Goal: Task Accomplishment & Management: Manage account settings

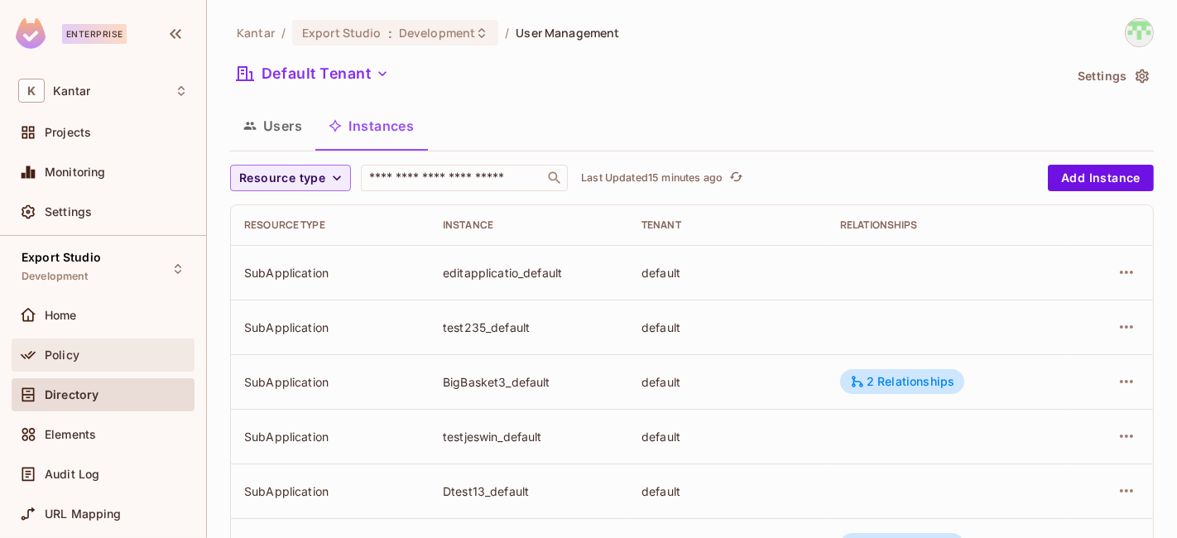
click at [59, 352] on span "Policy" at bounding box center [62, 355] width 35 height 13
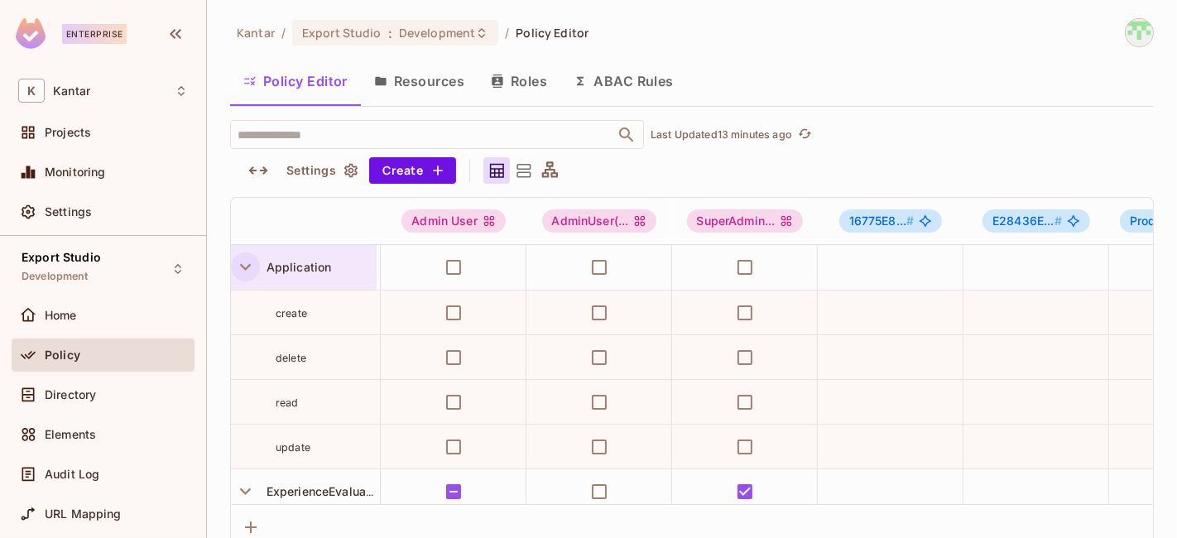
click at [250, 271] on icon "button" at bounding box center [245, 267] width 22 height 22
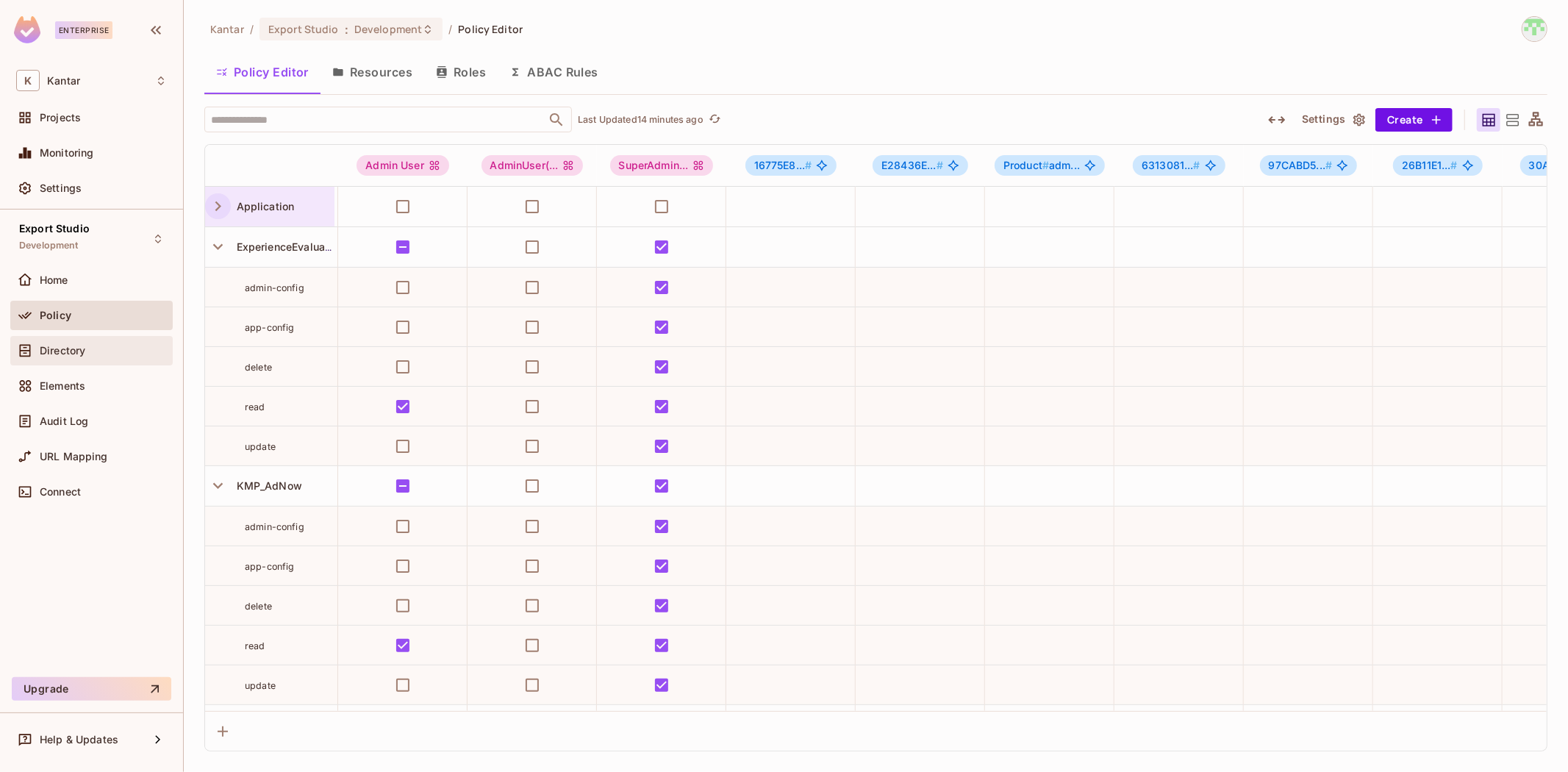
drag, startPoint x: 84, startPoint y: 365, endPoint x: 97, endPoint y: 357, distance: 15.3
click at [86, 364] on div "Directory" at bounding box center [91, 354] width 162 height 36
click at [98, 354] on div "Directory" at bounding box center [103, 350] width 127 height 12
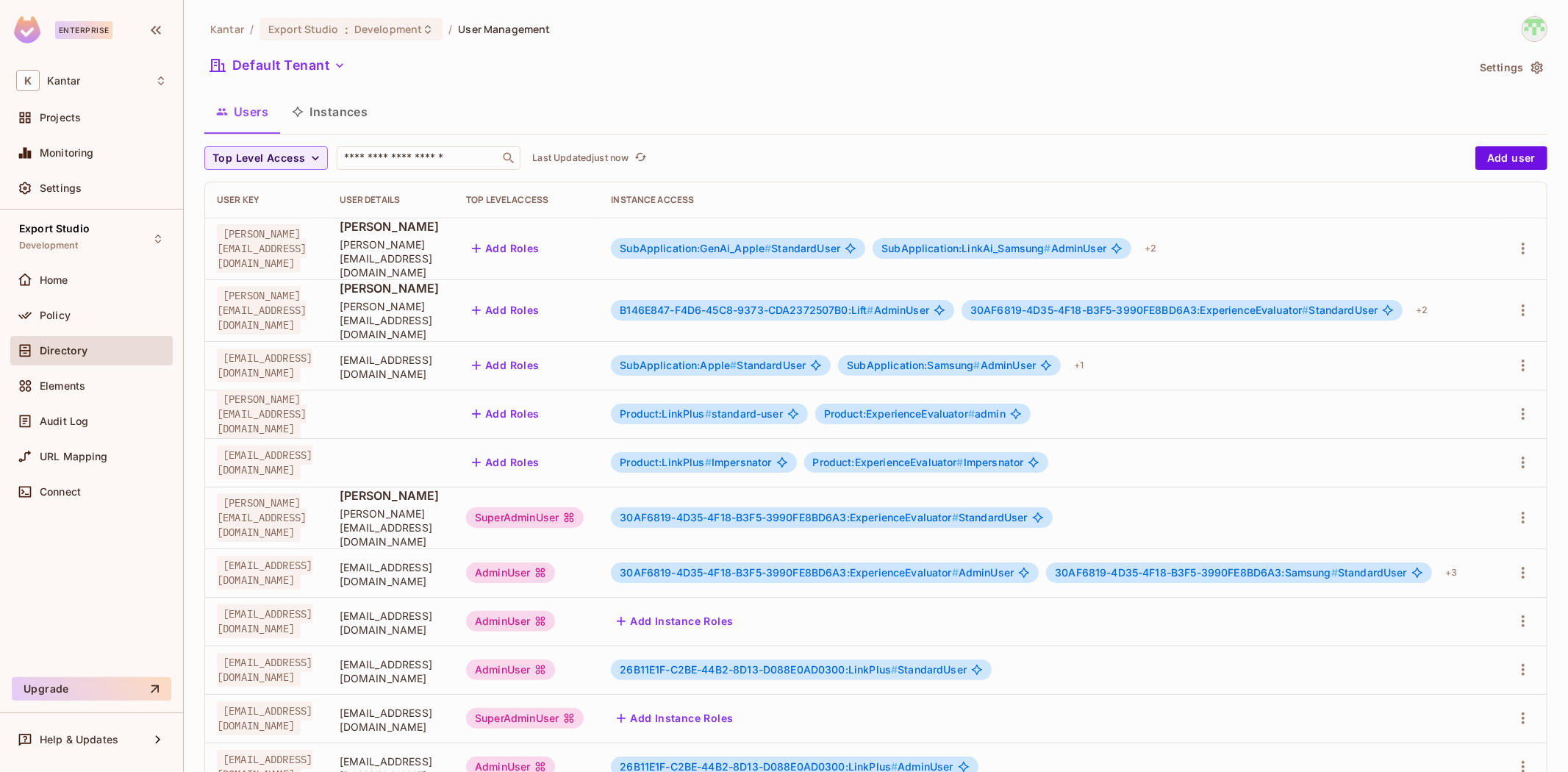
click at [861, 304] on span "B146E847-F4D6-45C8-9373-CDA2372507B0:Lift #" at bounding box center [747, 310] width 254 height 12
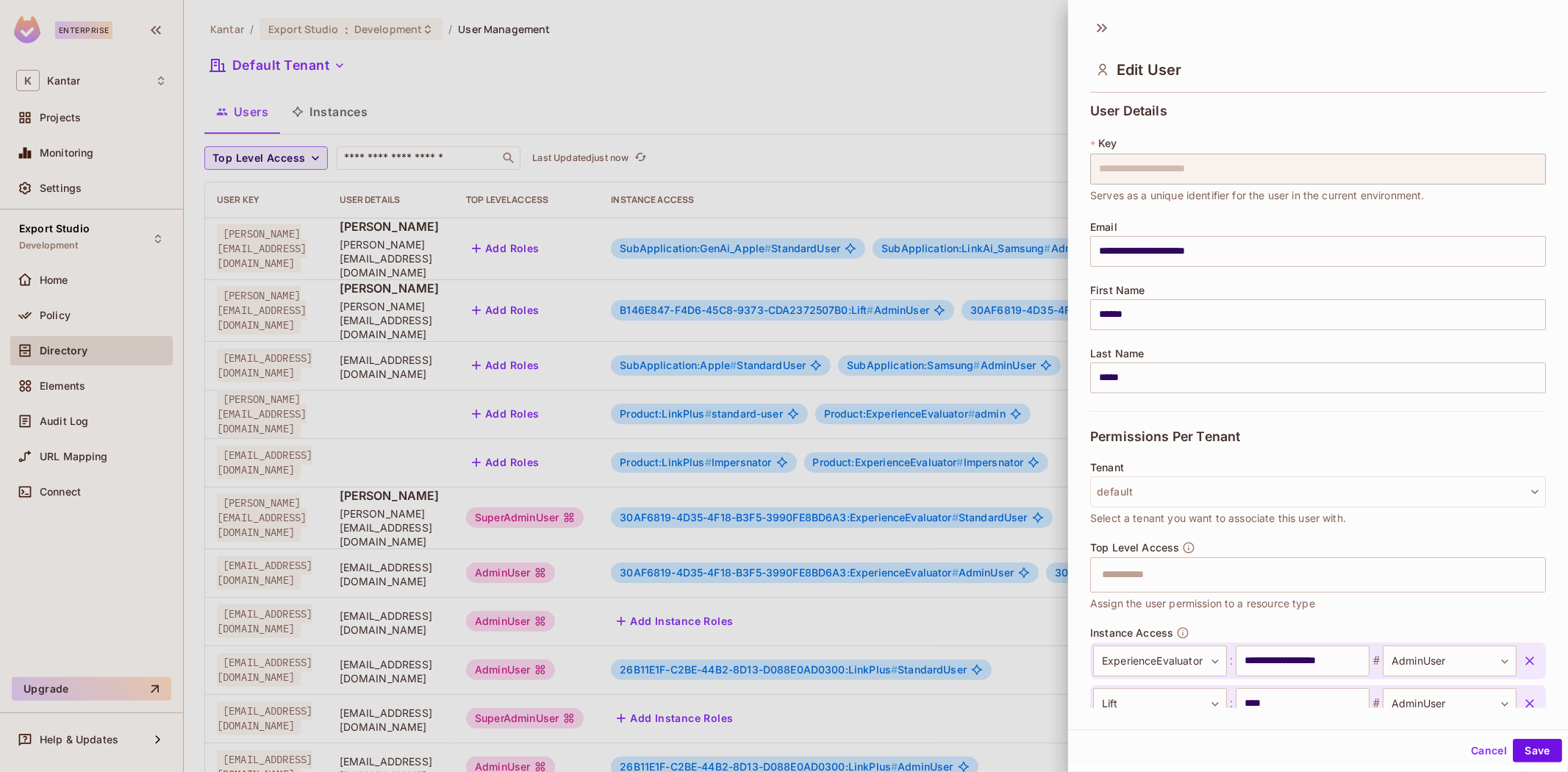
click at [977, 287] on div at bounding box center [784, 386] width 1568 height 772
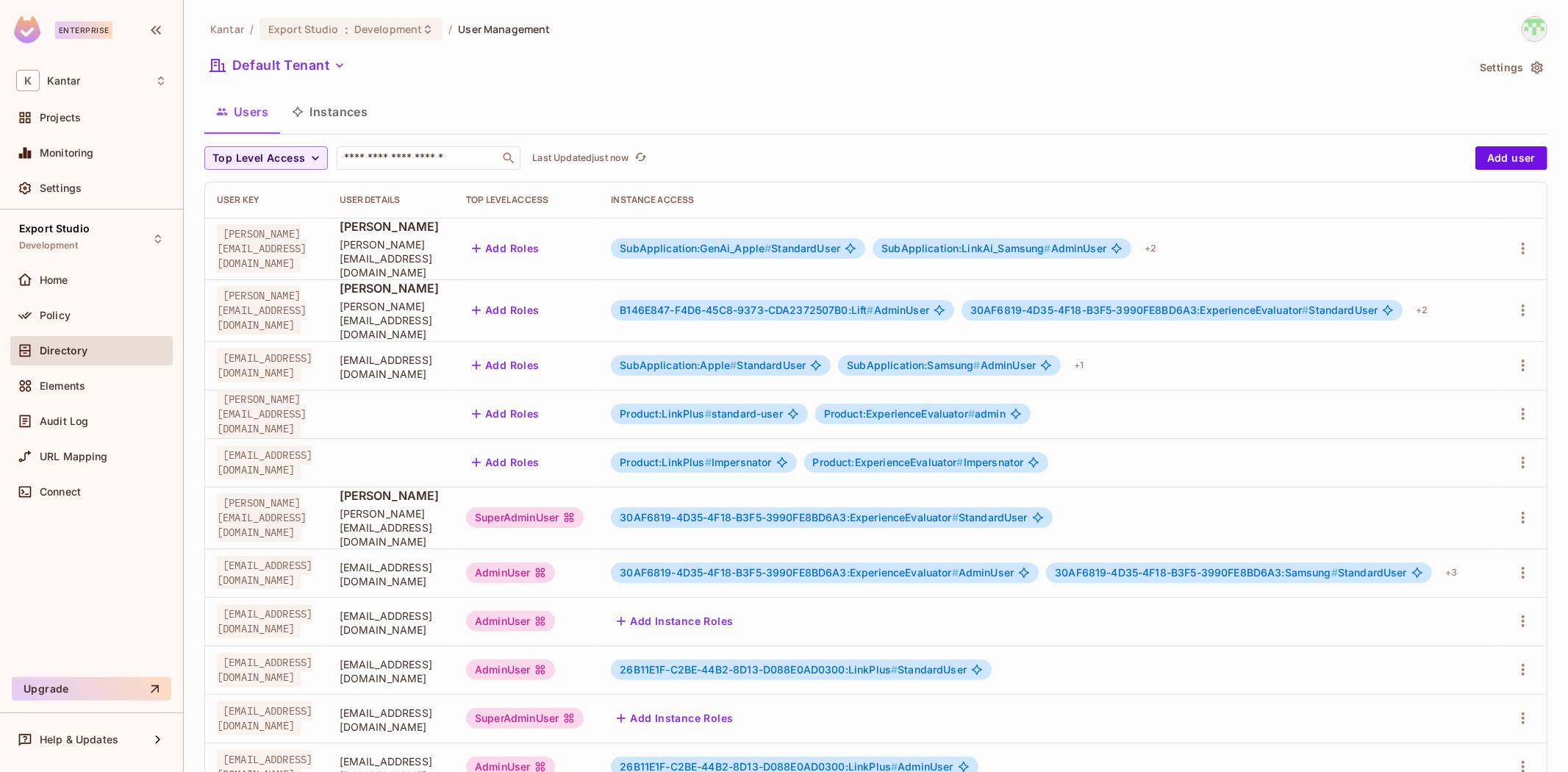
click at [874, 304] on span "B146E847-F4D6-45C8-9373-CDA2372507B0:Lift #" at bounding box center [747, 310] width 254 height 12
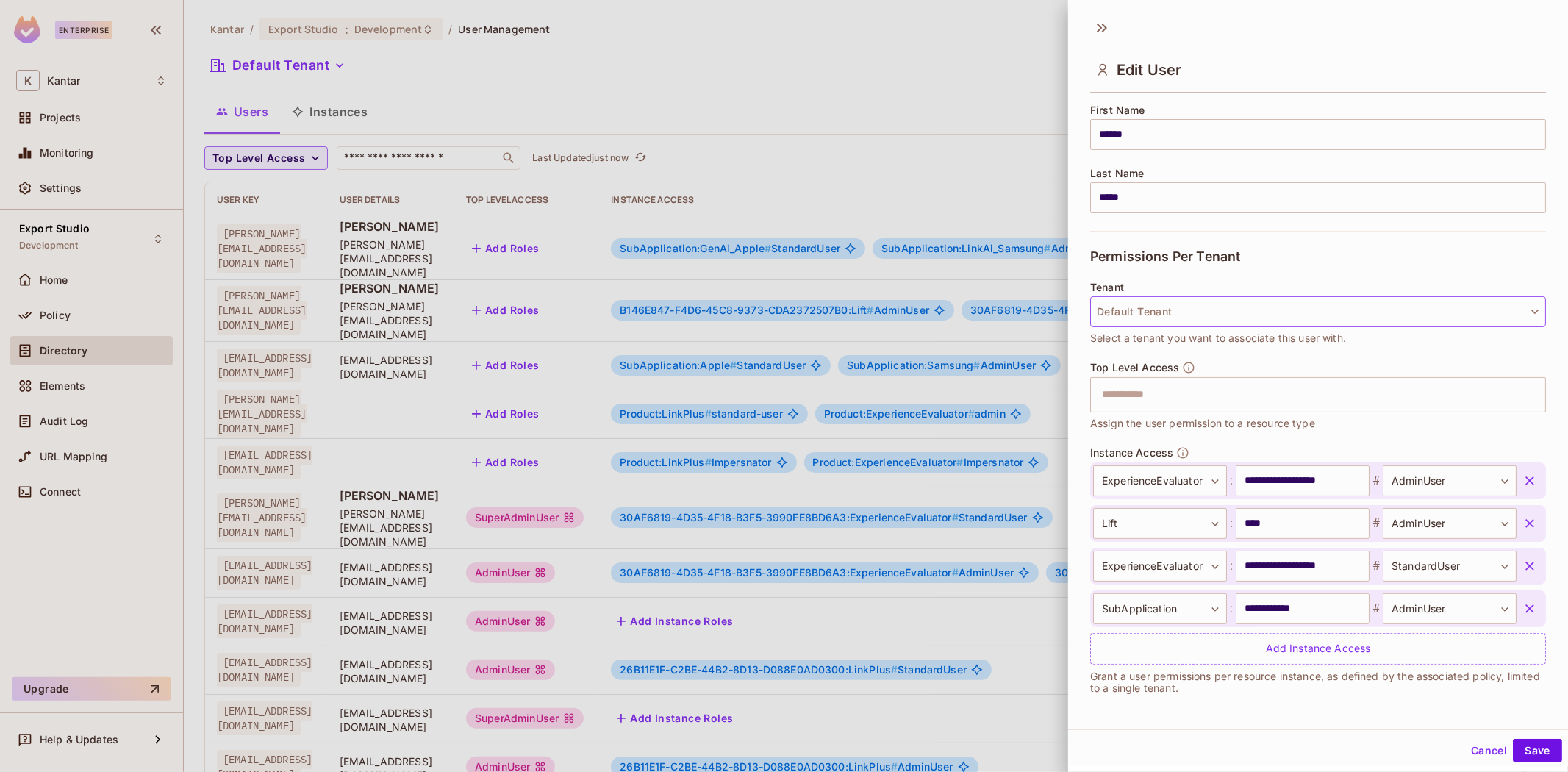
scroll to position [2, 0]
click at [566, 79] on div at bounding box center [784, 386] width 1568 height 772
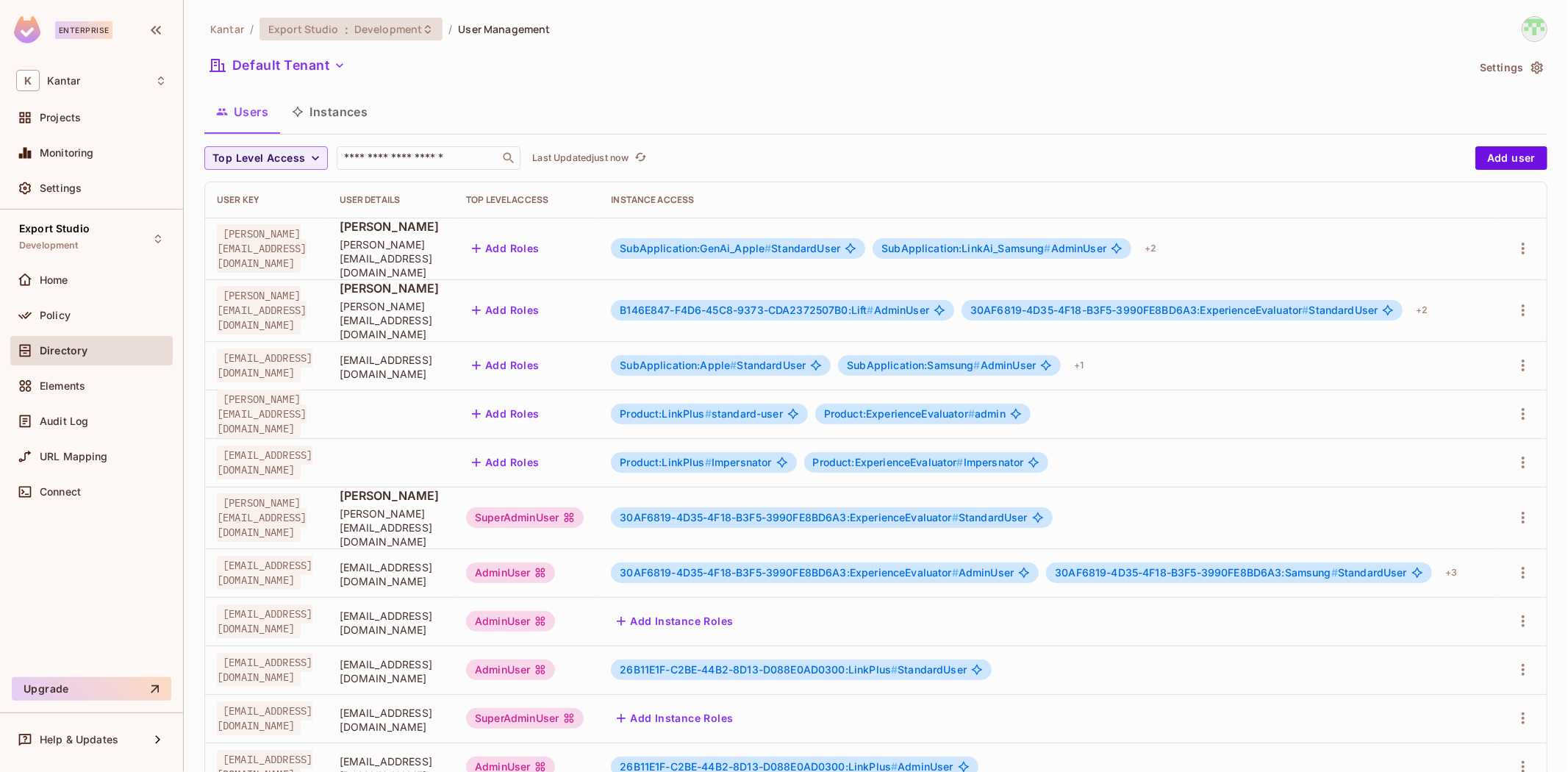
click at [374, 33] on span "Development" at bounding box center [388, 29] width 67 height 14
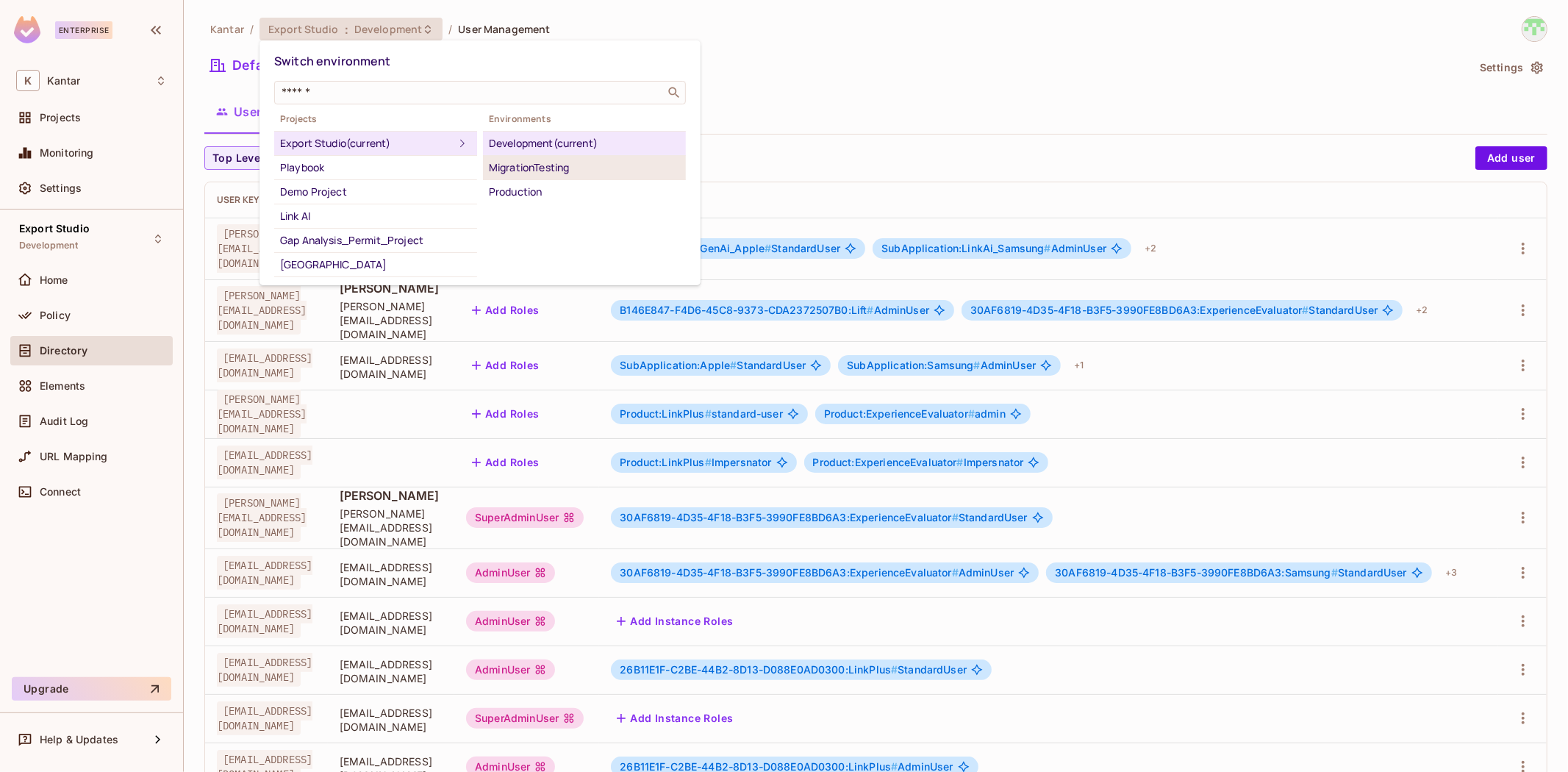
click at [517, 173] on div "MigrationTesting" at bounding box center [584, 168] width 191 height 18
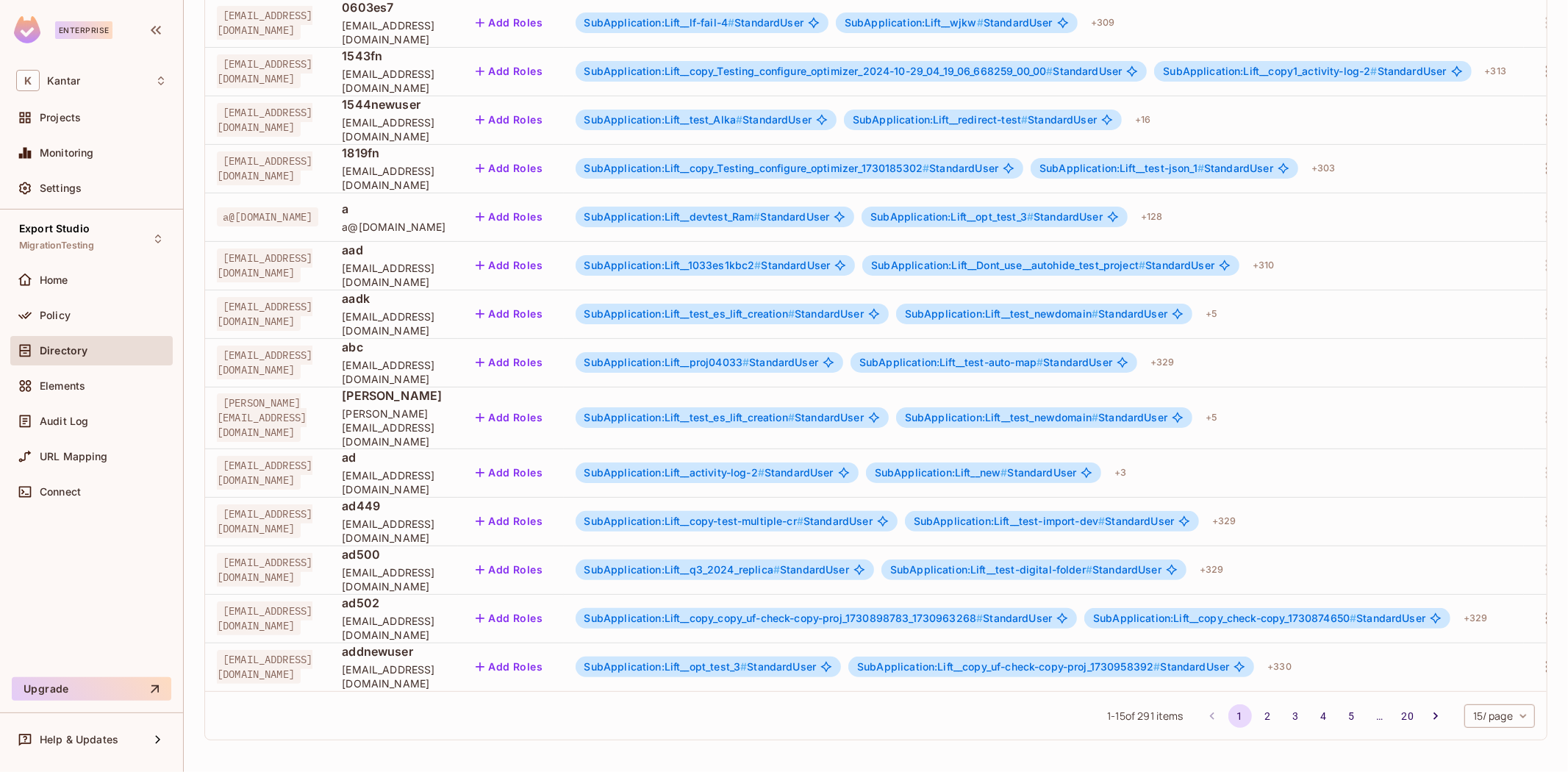
scroll to position [0, 0]
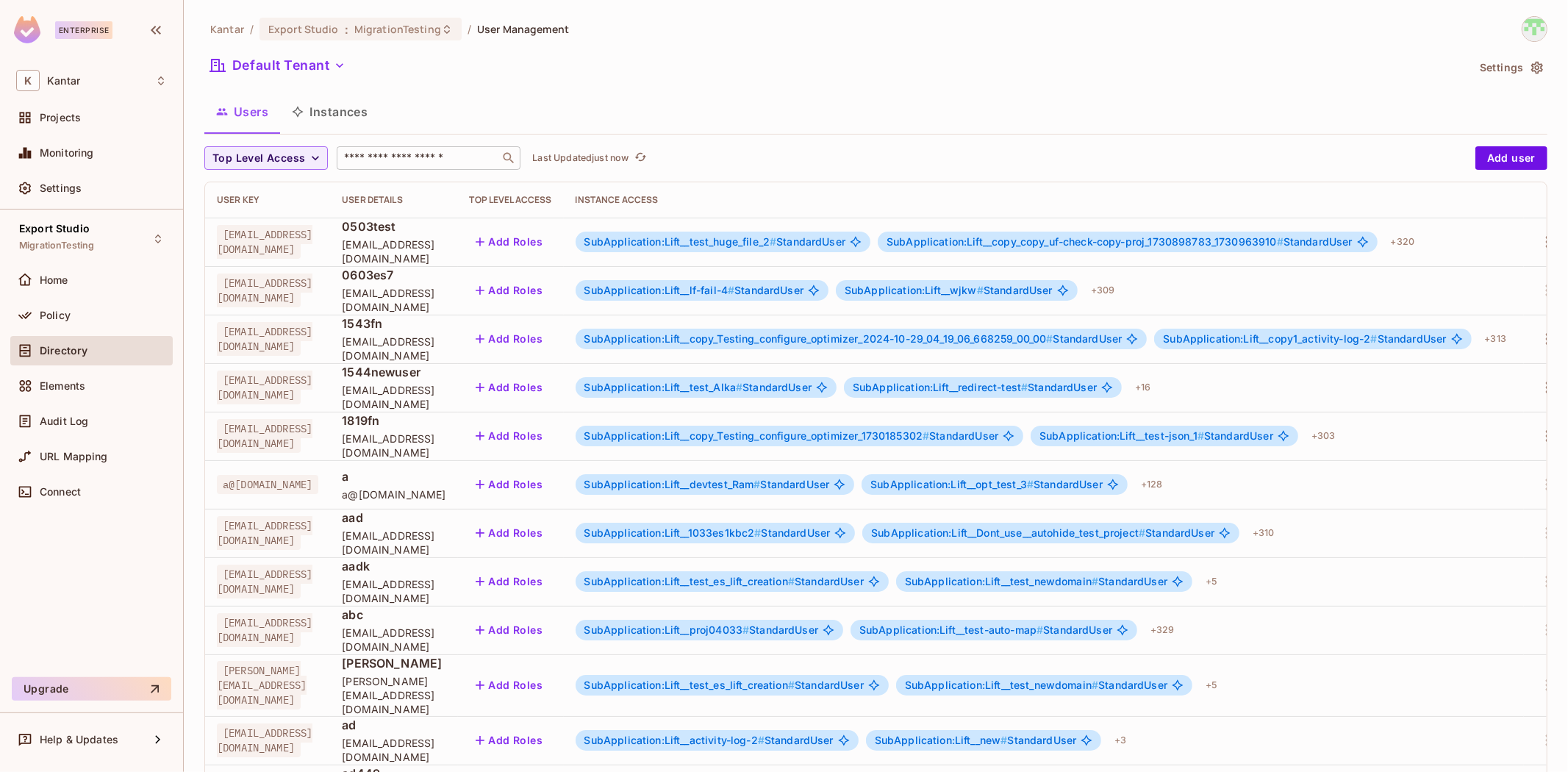
click at [434, 157] on input "text" at bounding box center [418, 158] width 154 height 15
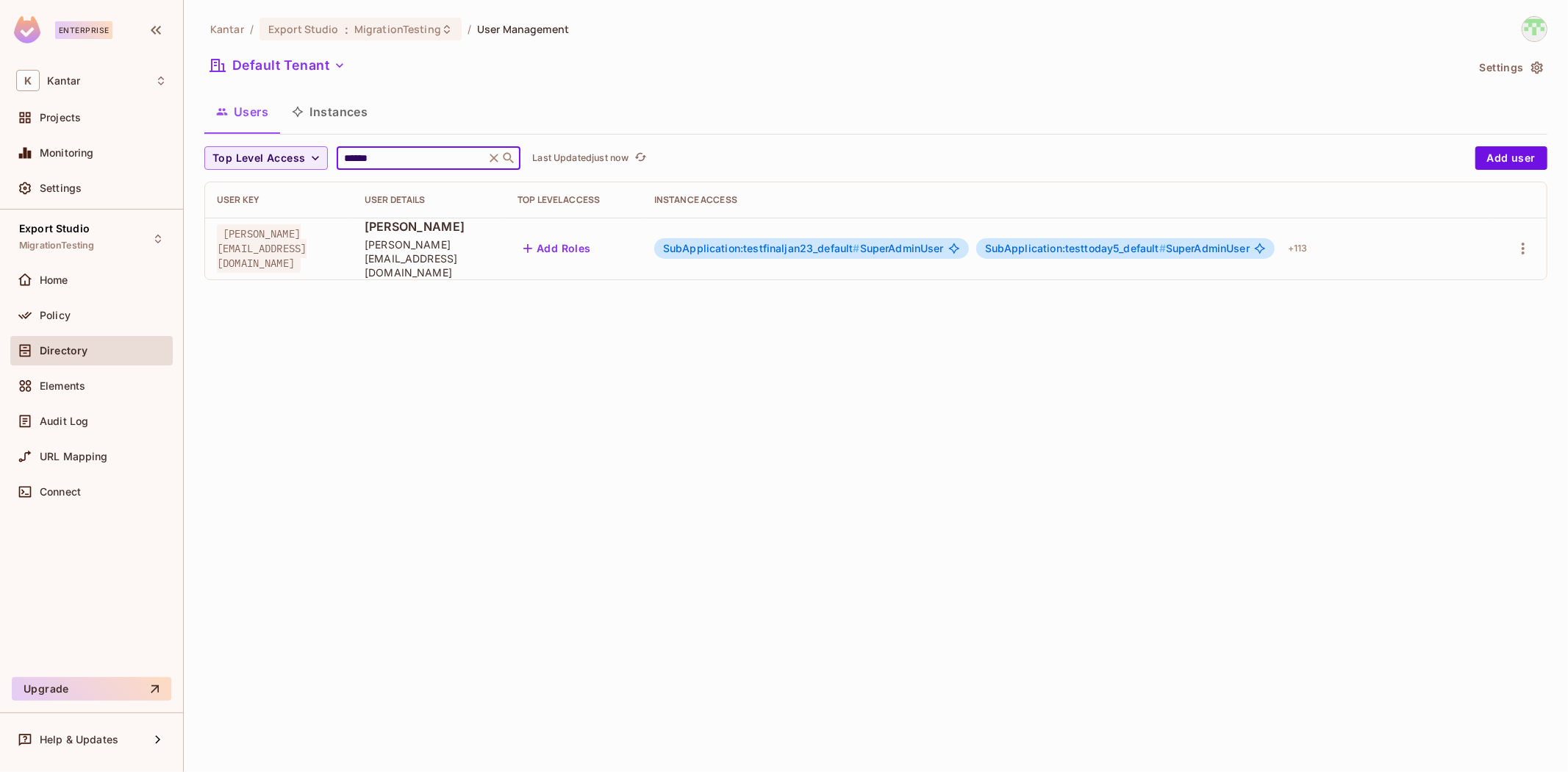
type input "******"
click at [860, 246] on span "SubApplication:testfinaljan23_default #" at bounding box center [762, 248] width 197 height 12
click at [934, 243] on span "SubApplication:testfinaljan23_default # SuperAdminUser" at bounding box center [804, 248] width 281 height 12
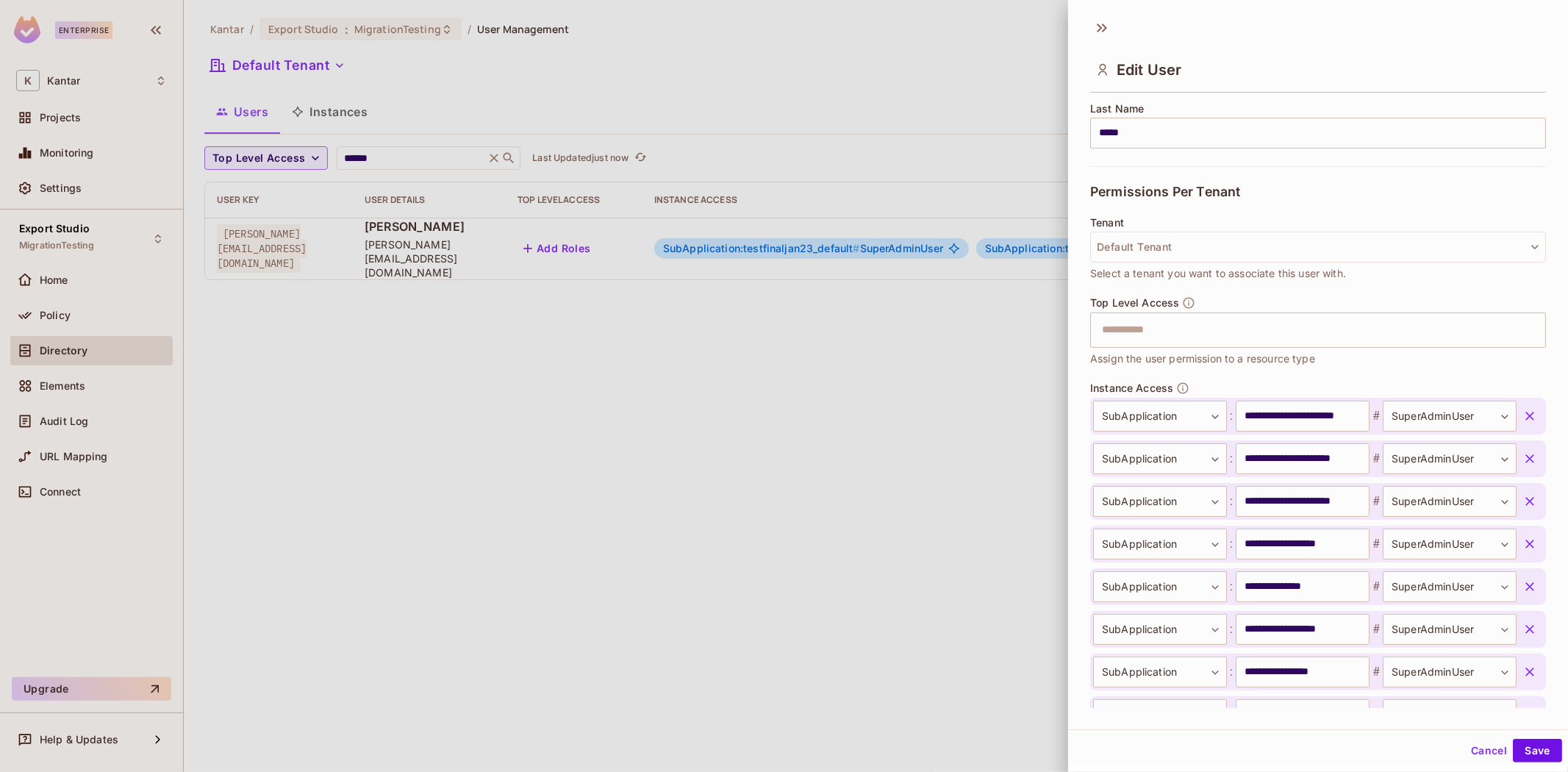
scroll to position [163, 0]
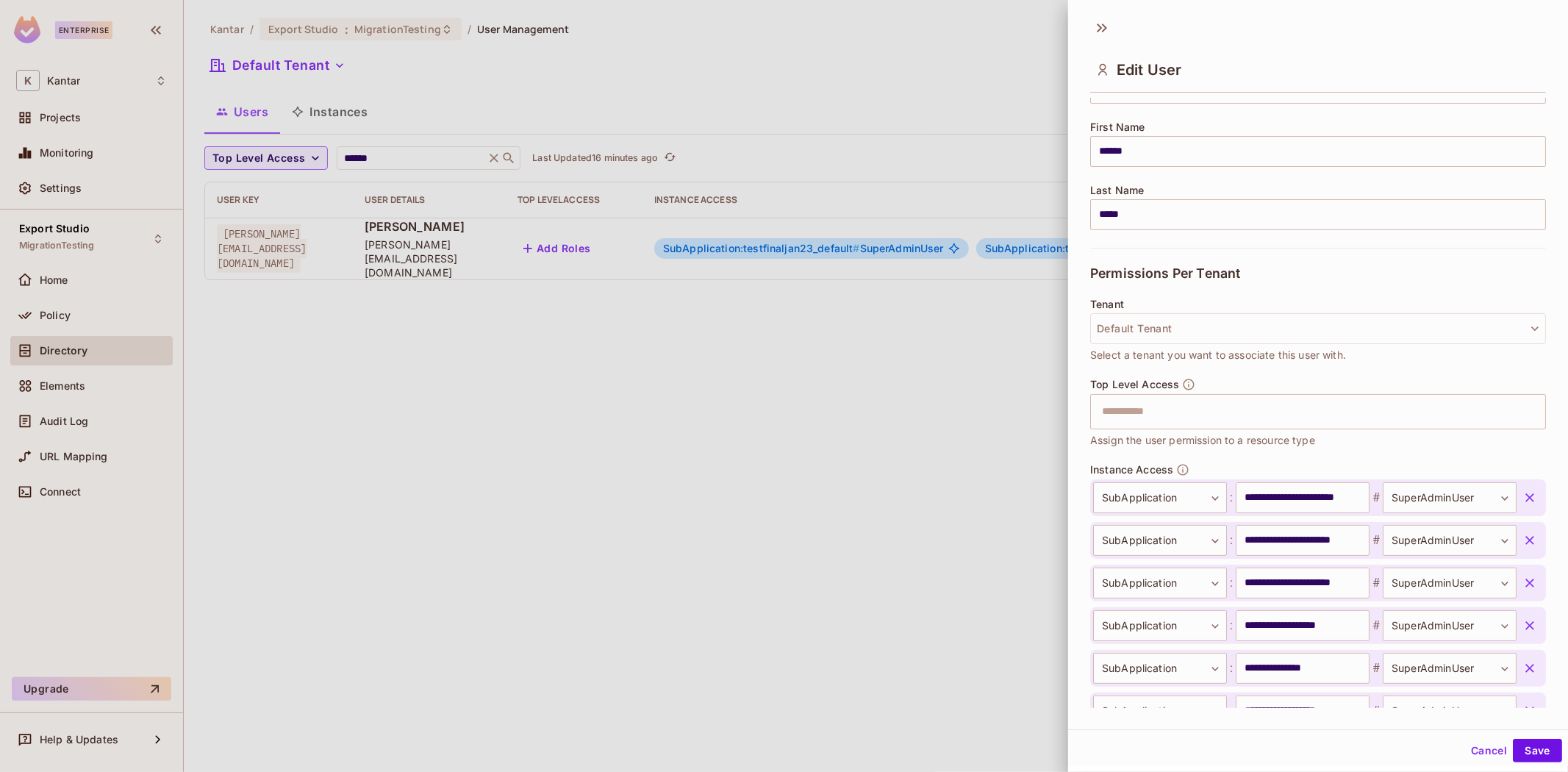
click at [715, 477] on div at bounding box center [784, 386] width 1568 height 772
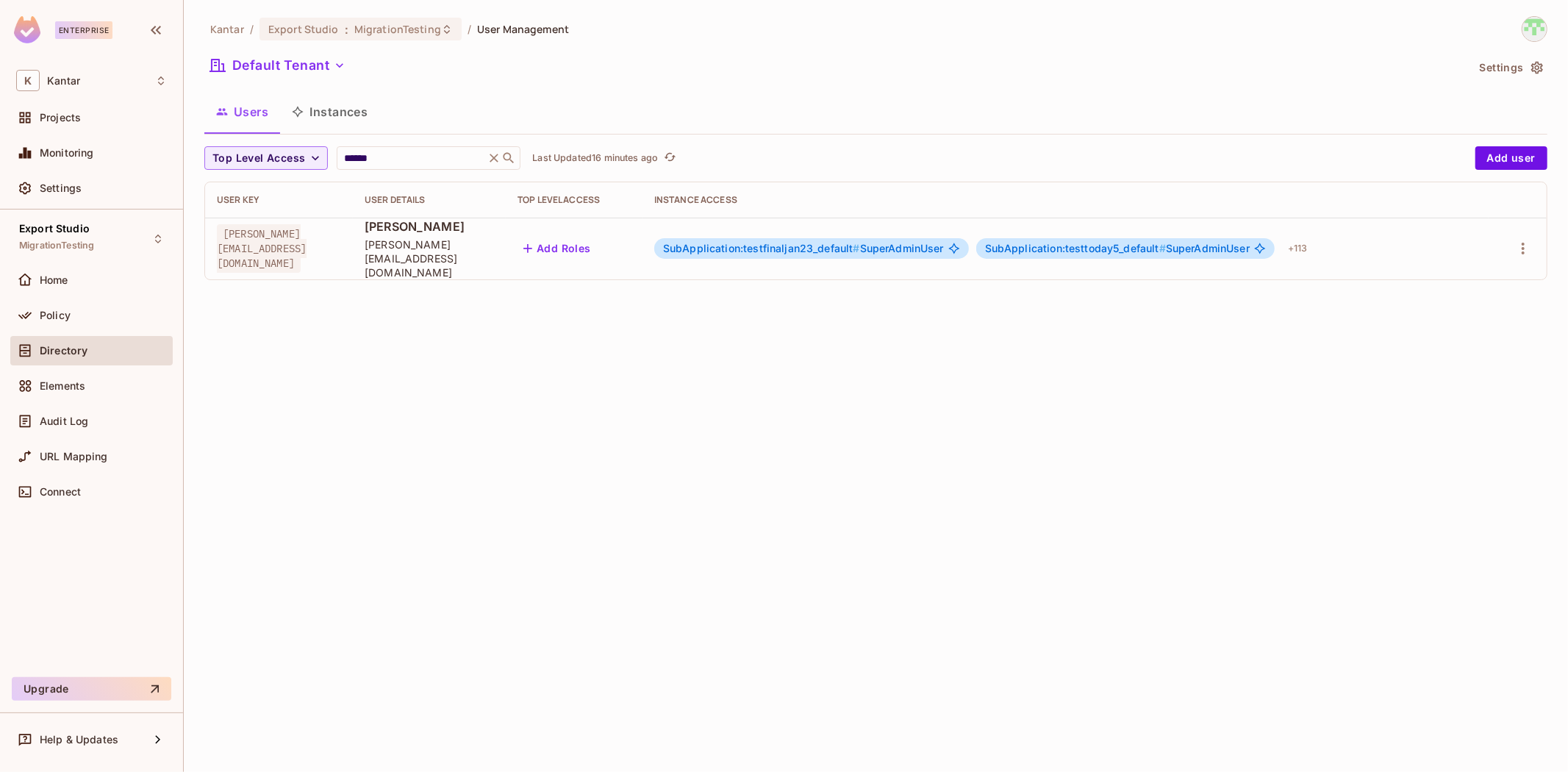
click at [301, 111] on icon "button" at bounding box center [298, 112] width 11 height 11
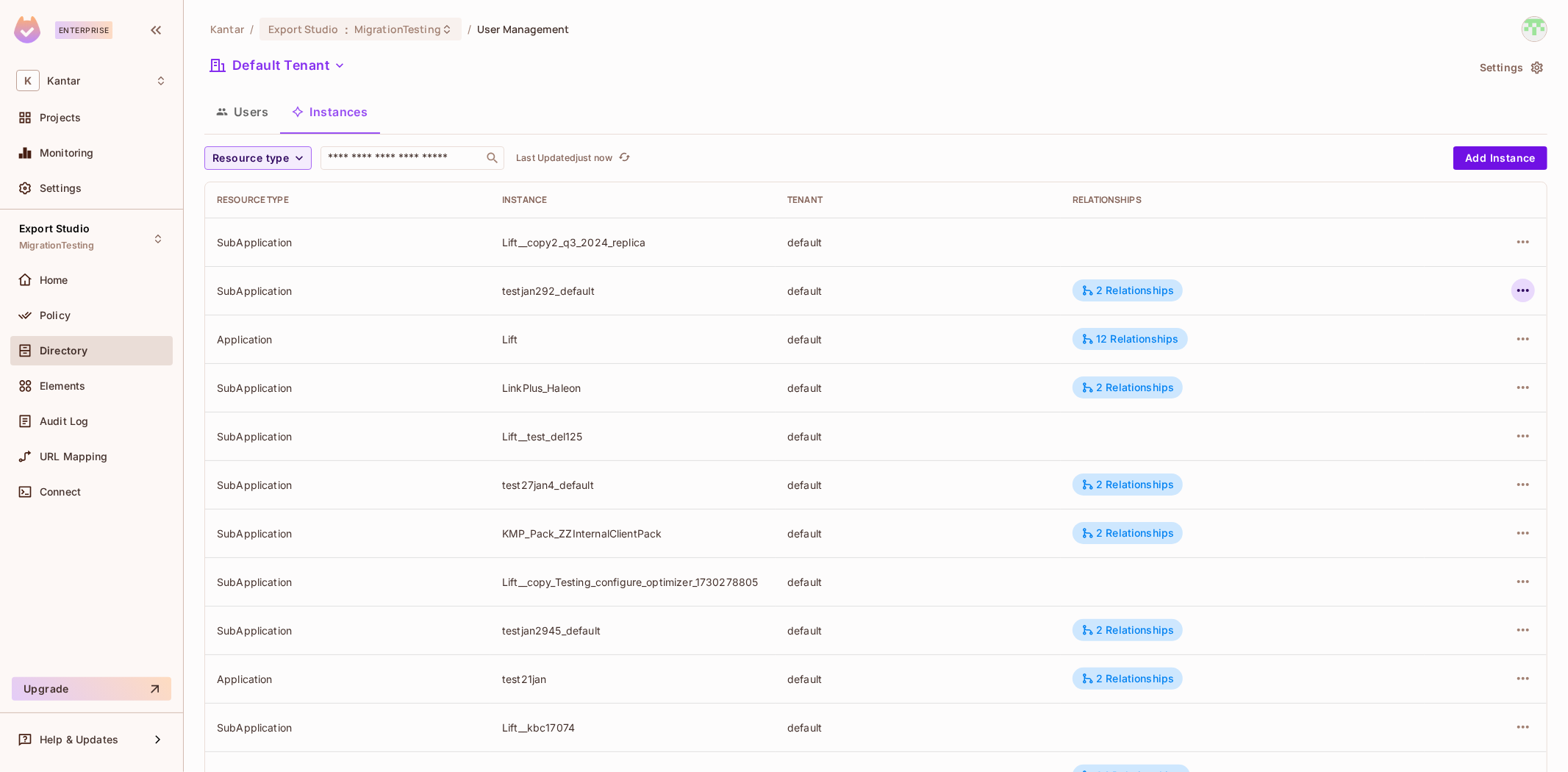
click at [1045, 289] on icon "button" at bounding box center [1524, 290] width 18 height 18
click at [1045, 345] on li "Edit Attributes" at bounding box center [1419, 356] width 185 height 32
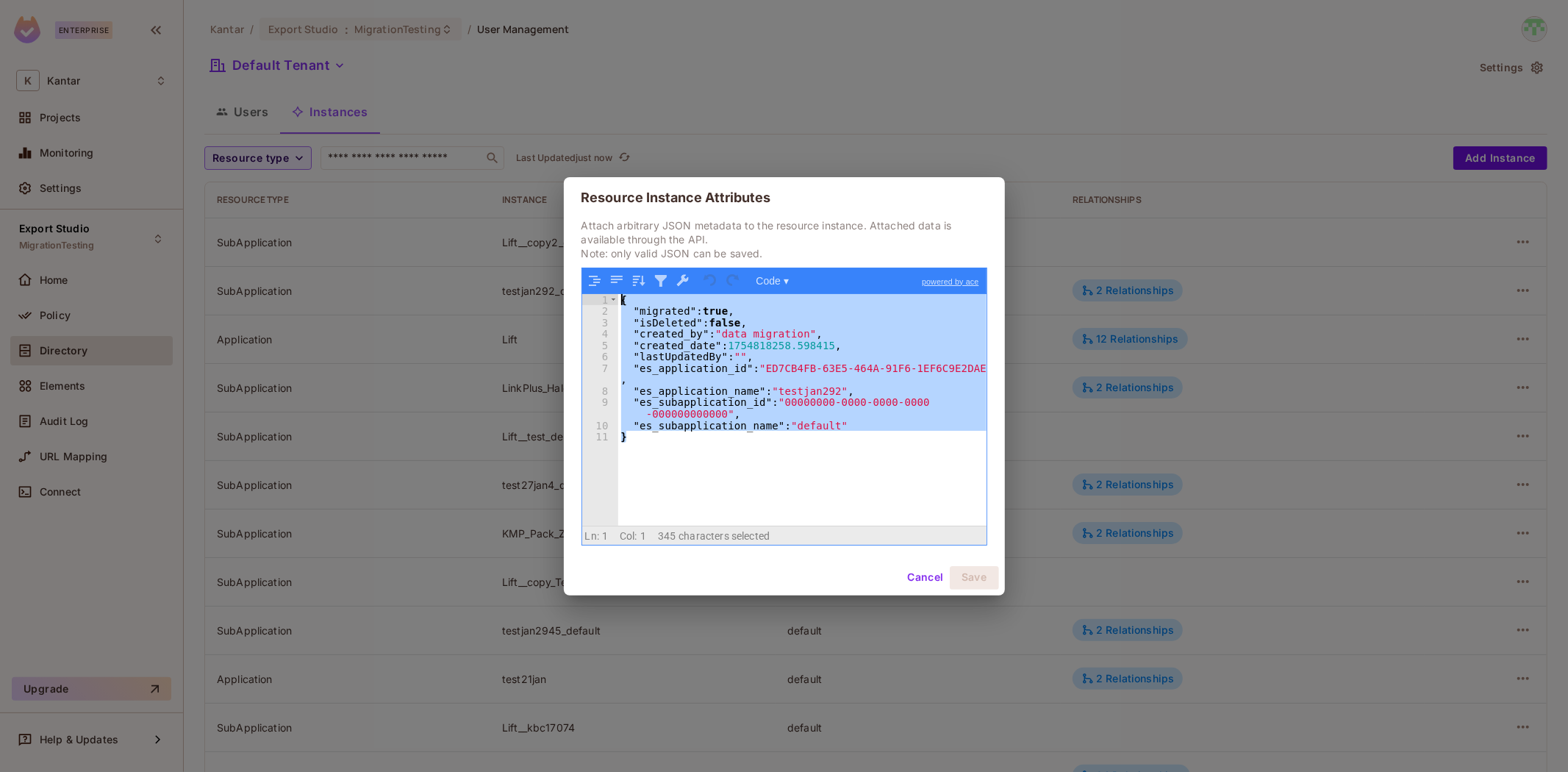
drag, startPoint x: 686, startPoint y: 474, endPoint x: 669, endPoint y: 298, distance: 176.8
click at [620, 300] on div "{ "migrated" : true , "isDeleted" : false , "created_by" : "data migration" , "…" at bounding box center [802, 421] width 368 height 255
click at [767, 477] on div "{ "migrated" : true , "isDeleted" : false , "created_by" : "data migration" , "…" at bounding box center [802, 410] width 368 height 232
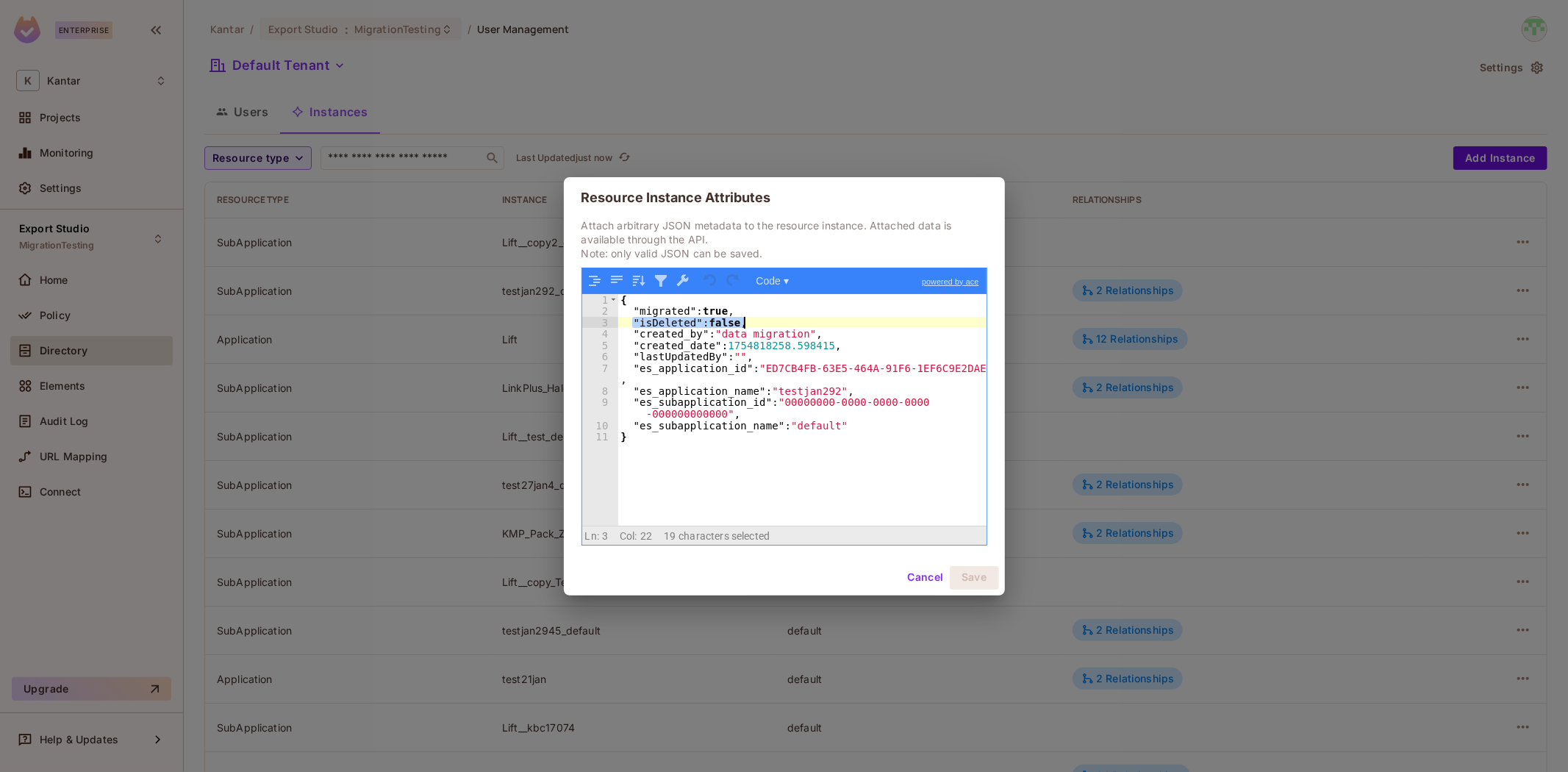
drag, startPoint x: 630, startPoint y: 320, endPoint x: 782, endPoint y: 320, distance: 152.0
click at [782, 320] on div "{ "migrated" : true , "isDeleted" : false , "created_by" : "data migration" , "…" at bounding box center [802, 421] width 368 height 255
click at [782, 320] on div "{ "migrated" : true , "isDeleted" : false , "created_by" : "data migration" , "…" at bounding box center [802, 410] width 368 height 232
click at [925, 477] on button "Cancel" at bounding box center [925, 578] width 48 height 23
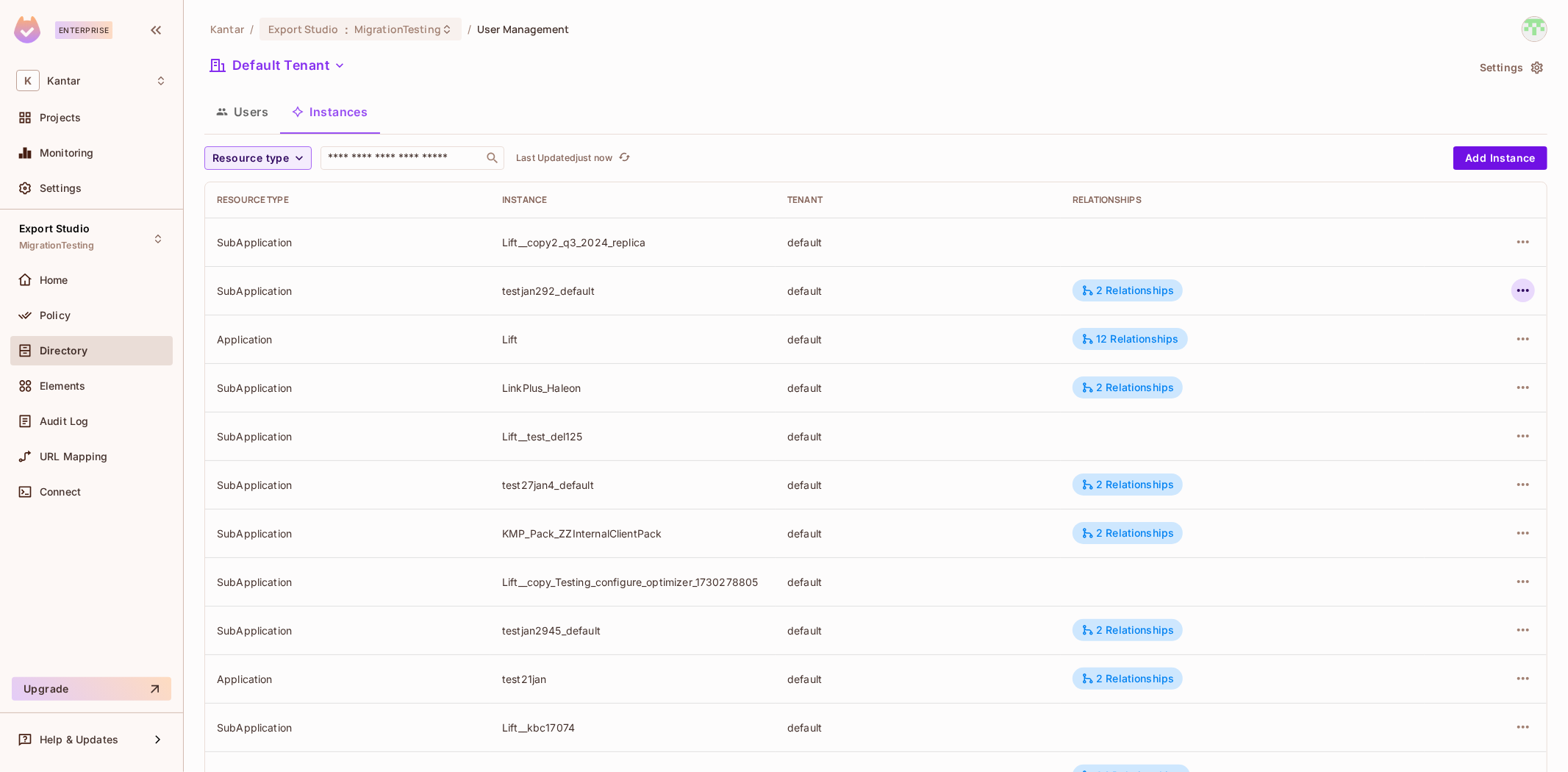
click at [1045, 294] on icon "button" at bounding box center [1524, 290] width 18 height 18
click at [1045, 341] on li "Edit Attributes" at bounding box center [1419, 356] width 185 height 32
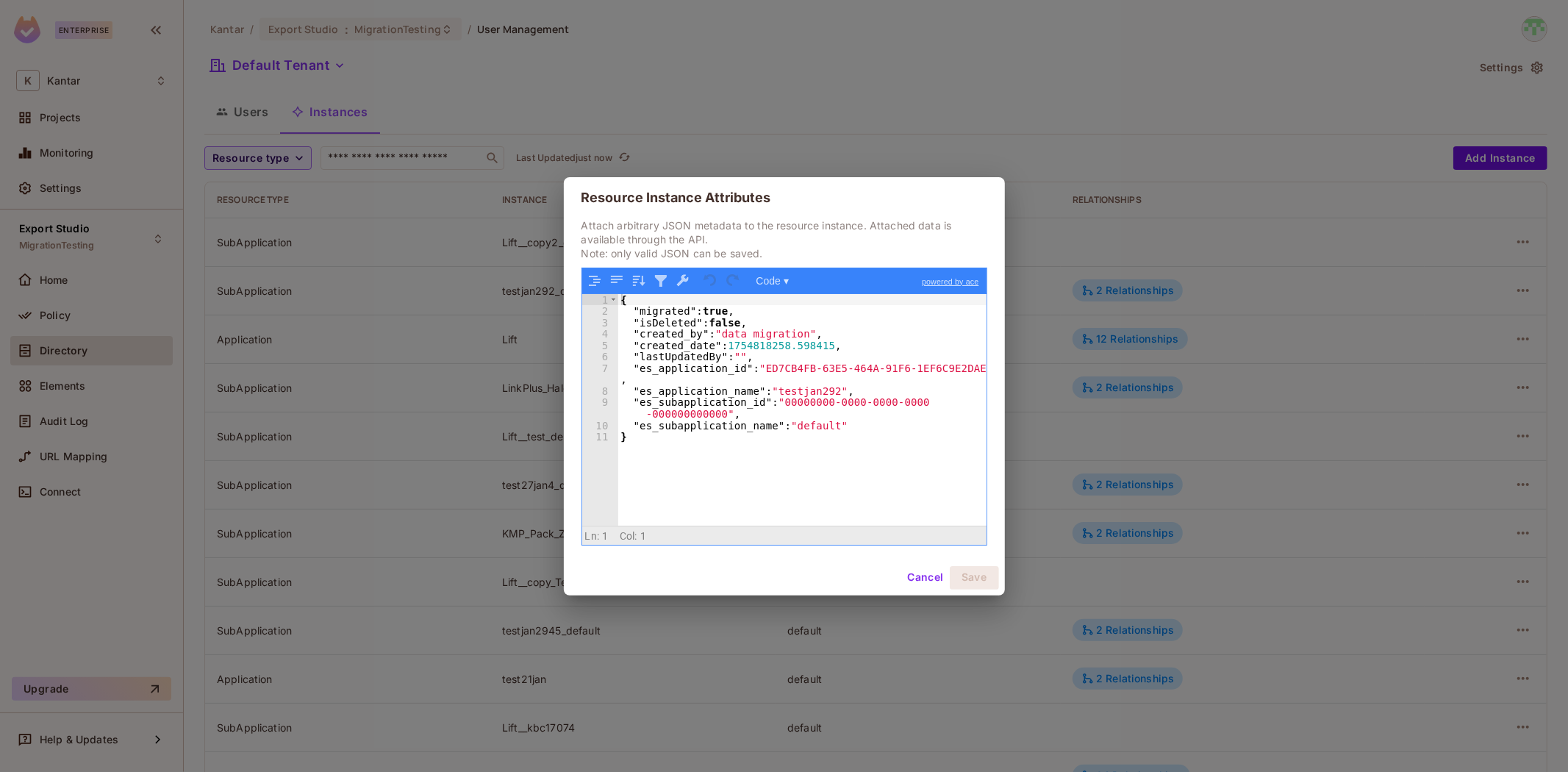
click at [919, 477] on button "Cancel" at bounding box center [925, 578] width 48 height 23
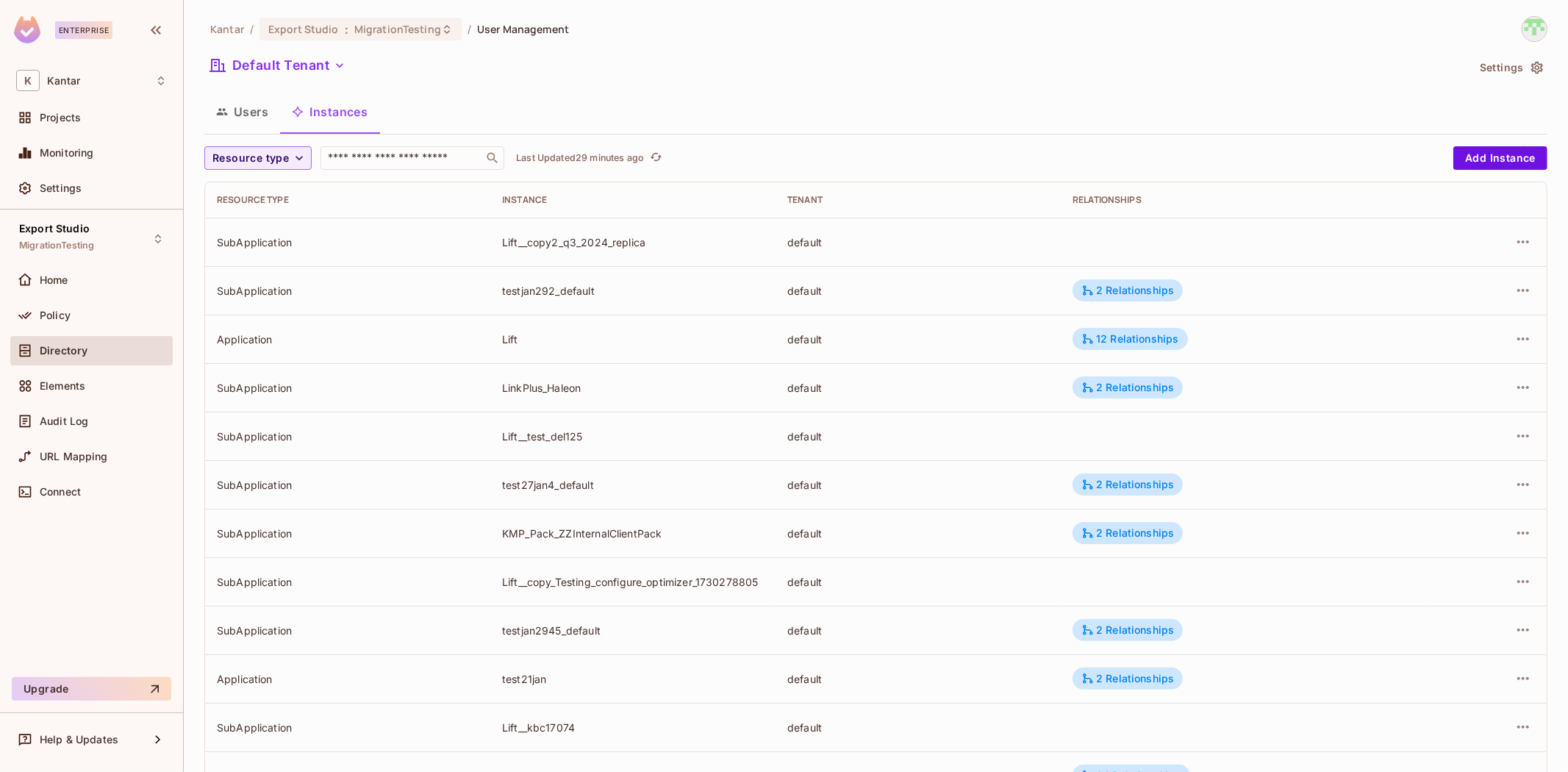
scroll to position [82, 0]
